Goal: Information Seeking & Learning: Learn about a topic

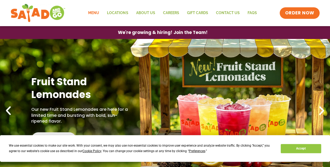
click at [92, 12] on link "Menu" at bounding box center [93, 13] width 19 height 12
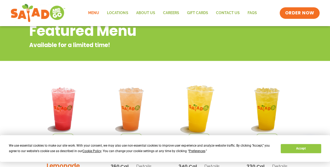
scroll to position [37, 0]
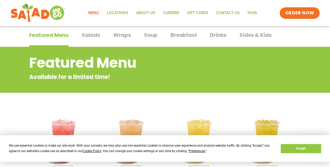
click at [91, 34] on span "Salads" at bounding box center [91, 35] width 19 height 8
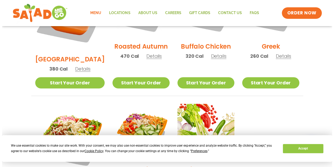
scroll to position [376, 0]
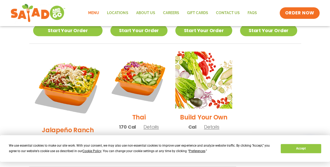
click at [143, 123] on span "Details" at bounding box center [150, 126] width 15 height 7
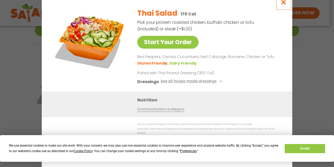
click at [283, 5] on icon "Close modal" at bounding box center [283, 1] width 7 height 5
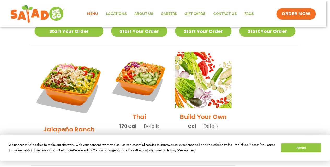
scroll to position [346, 0]
